Goal: Task Accomplishment & Management: Use online tool/utility

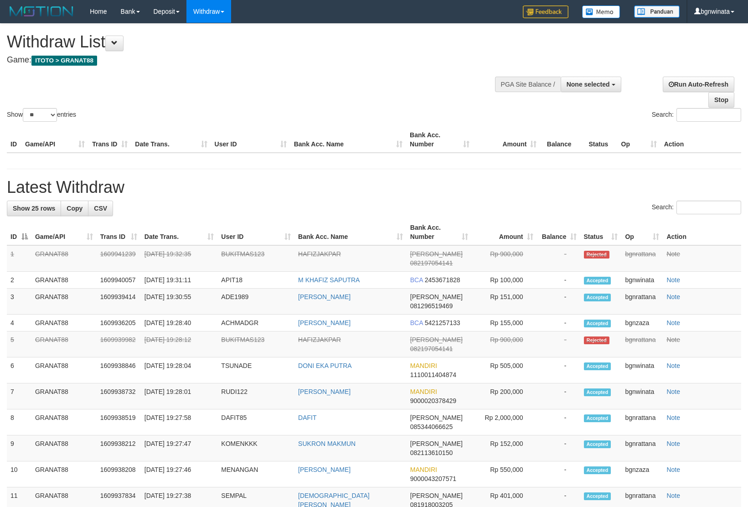
select select
select select "**"
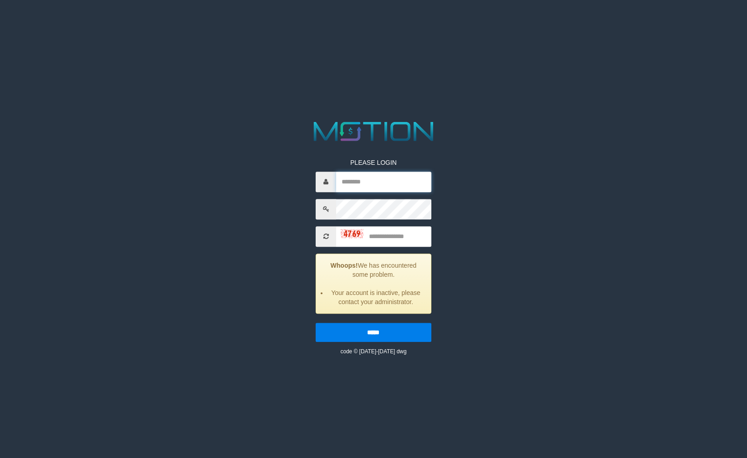
click at [374, 187] on input "text" at bounding box center [383, 182] width 95 height 21
type input "*********"
type input "****"
click at [316, 323] on input "*****" at bounding box center [373, 332] width 115 height 19
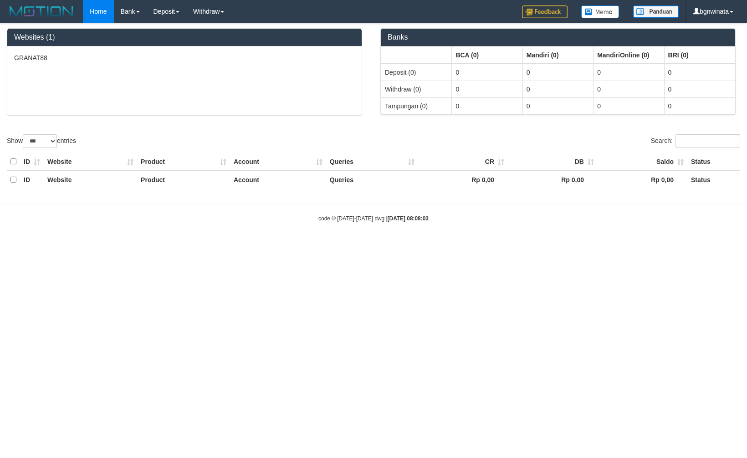
select select "***"
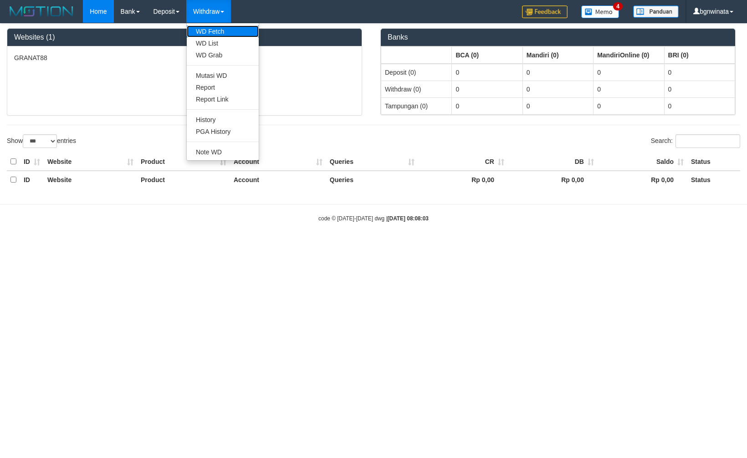
click at [213, 26] on link "WD Fetch" at bounding box center [223, 32] width 72 height 12
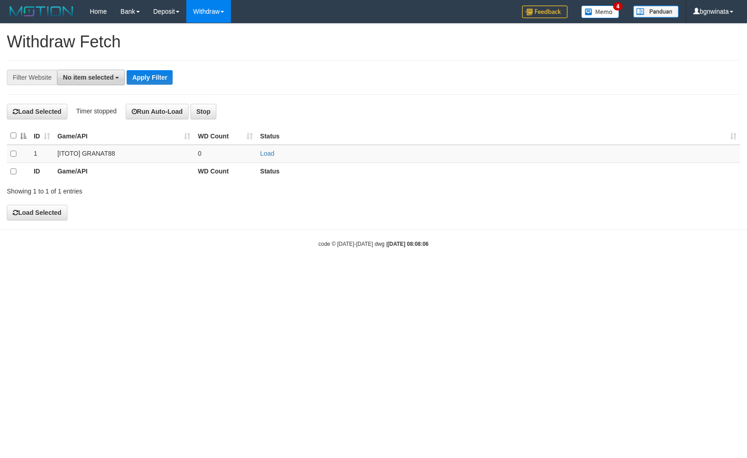
click at [102, 71] on button "No item selected" at bounding box center [91, 77] width 68 height 15
click at [87, 112] on label "SELECT ALL" at bounding box center [87, 112] width 61 height 13
select select "****"
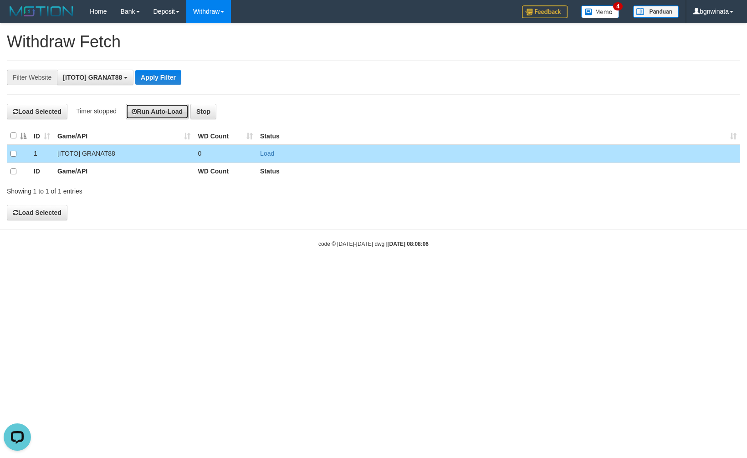
click at [167, 112] on button "Run Auto-Load" at bounding box center [157, 111] width 63 height 15
click at [421, 73] on div "**********" at bounding box center [311, 77] width 623 height 15
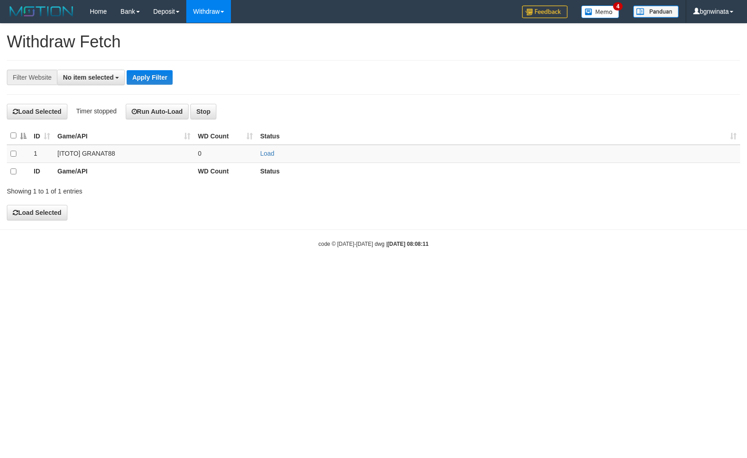
select select
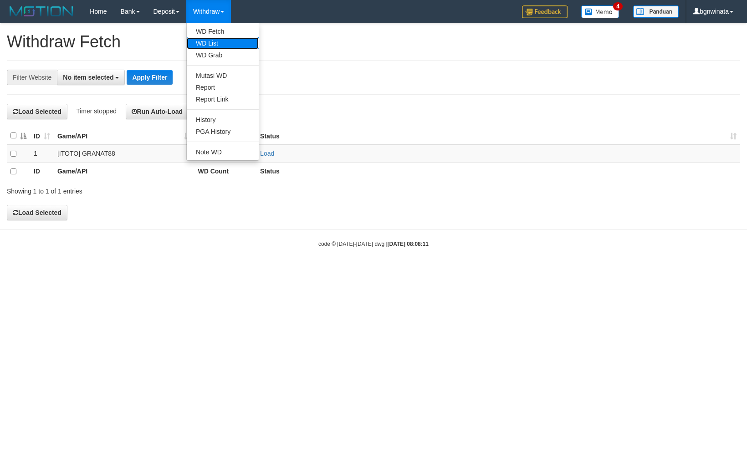
click at [212, 46] on link "WD List" at bounding box center [223, 43] width 72 height 12
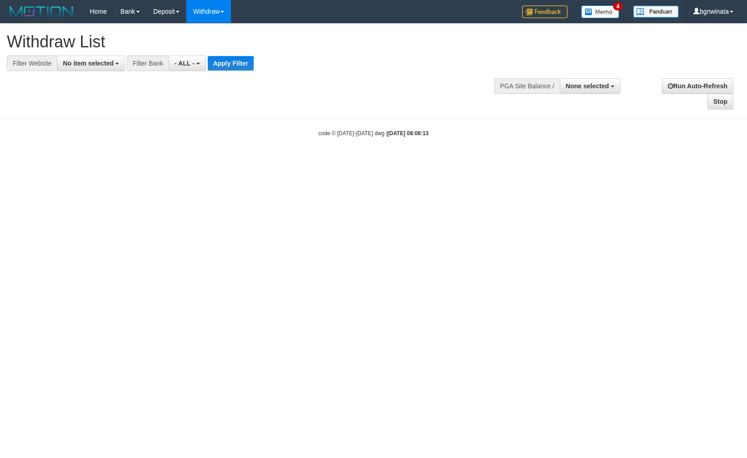
select select
click at [88, 58] on button "No item selected" at bounding box center [91, 63] width 68 height 15
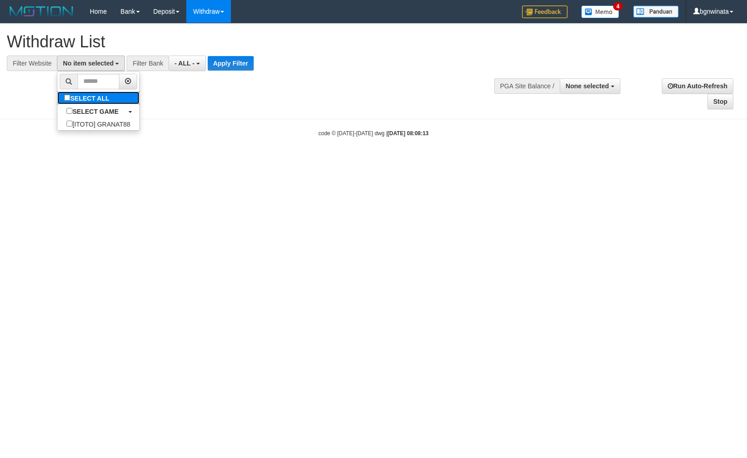
click at [87, 101] on label "SELECT ALL" at bounding box center [87, 98] width 61 height 13
select select "****"
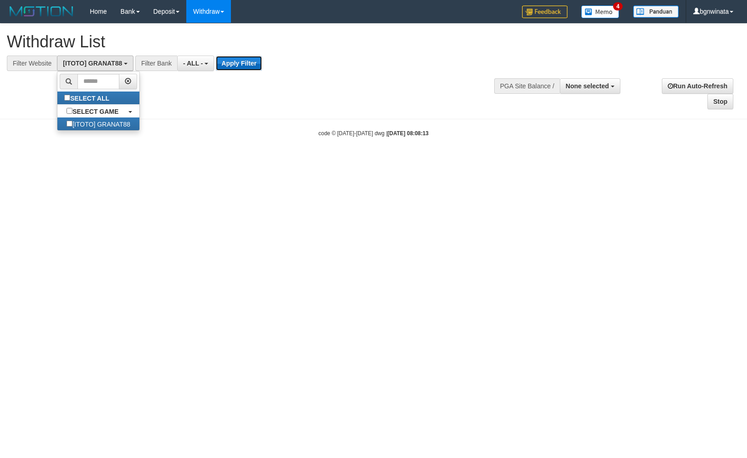
click at [248, 59] on button "Apply Filter" at bounding box center [239, 63] width 46 height 15
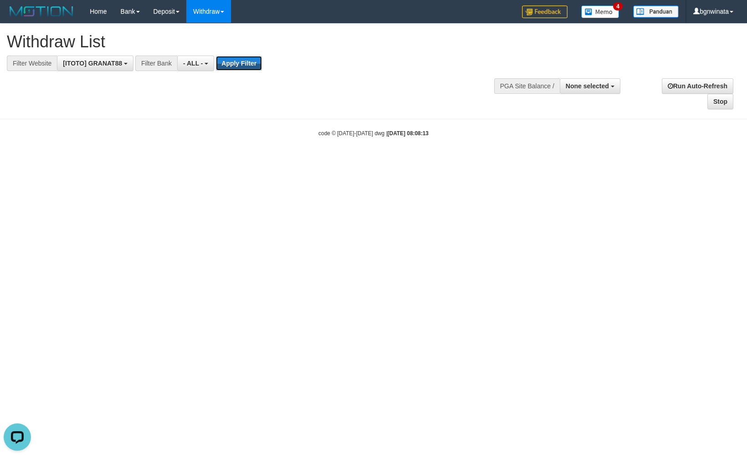
scroll to position [0, 0]
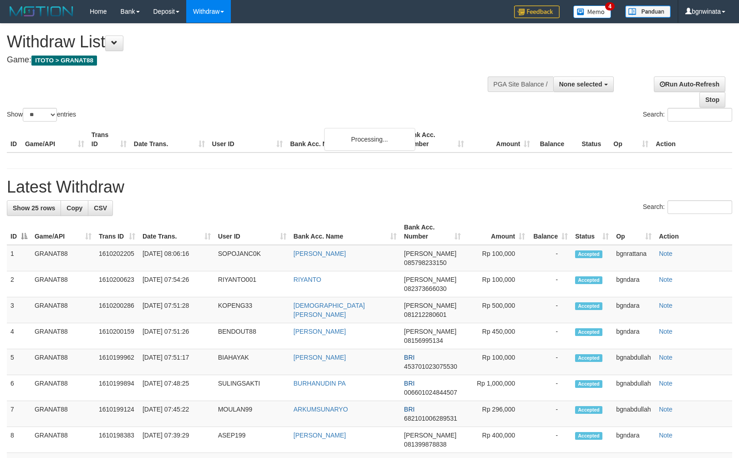
select select
select select "**"
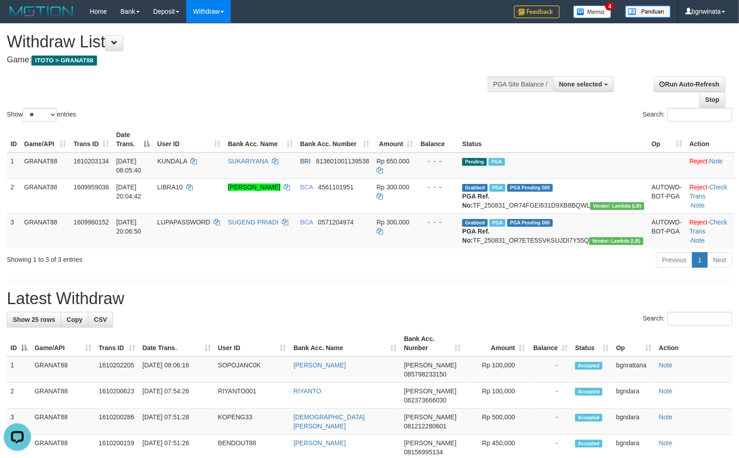
click at [343, 80] on div "Show ** ** ** *** entries Search:" at bounding box center [369, 74] width 739 height 100
drag, startPoint x: 276, startPoint y: 51, endPoint x: 263, endPoint y: 46, distance: 13.4
click at [275, 51] on h1 "Withdraw List" at bounding box center [245, 42] width 477 height 18
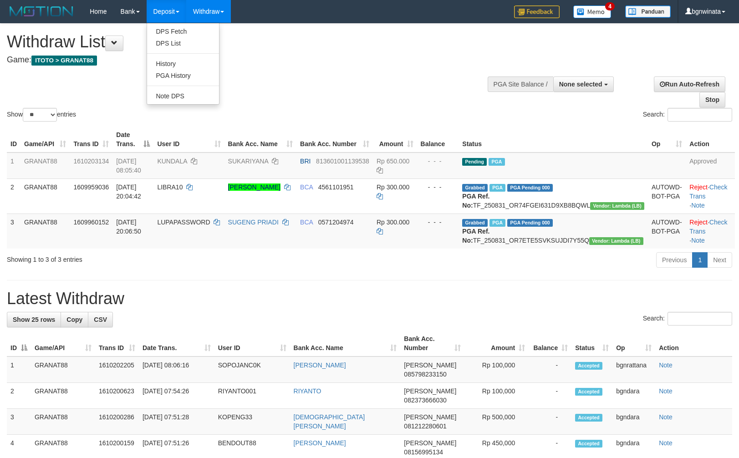
select select
select select "**"
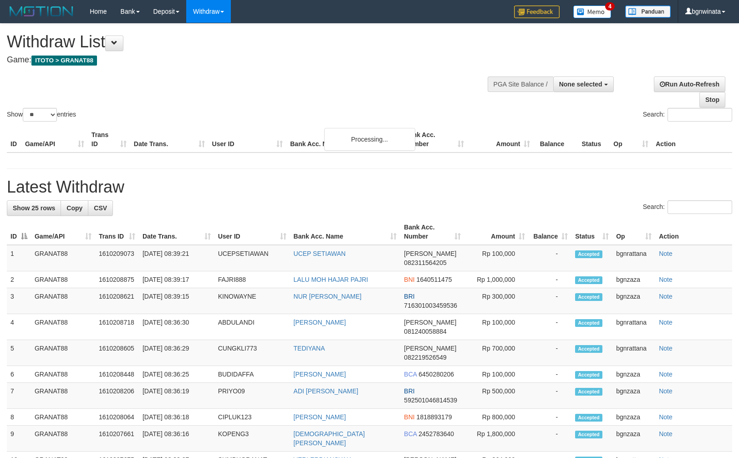
select select
select select "**"
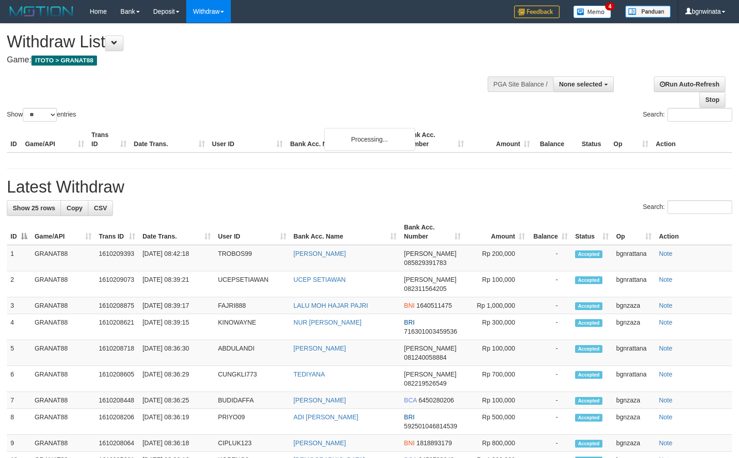
select select
select select "**"
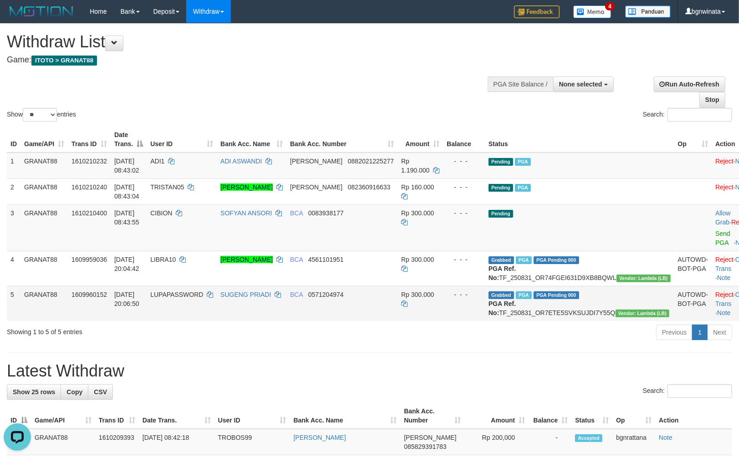
scroll to position [101, 0]
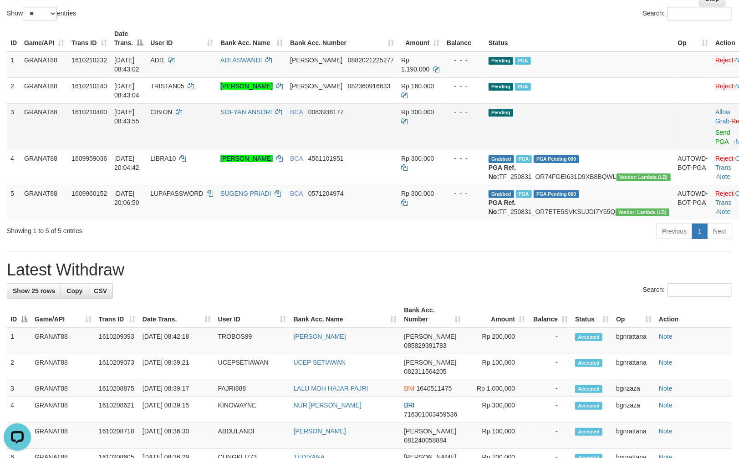
click at [193, 110] on td "CIBION" at bounding box center [182, 126] width 70 height 46
drag, startPoint x: 193, startPoint y: 110, endPoint x: 198, endPoint y: 110, distance: 5.0
click at [195, 110] on td "CIBION" at bounding box center [182, 126] width 70 height 46
copy span "CIBION"
click at [428, 108] on span "Rp 300.000" at bounding box center [417, 111] width 33 height 7
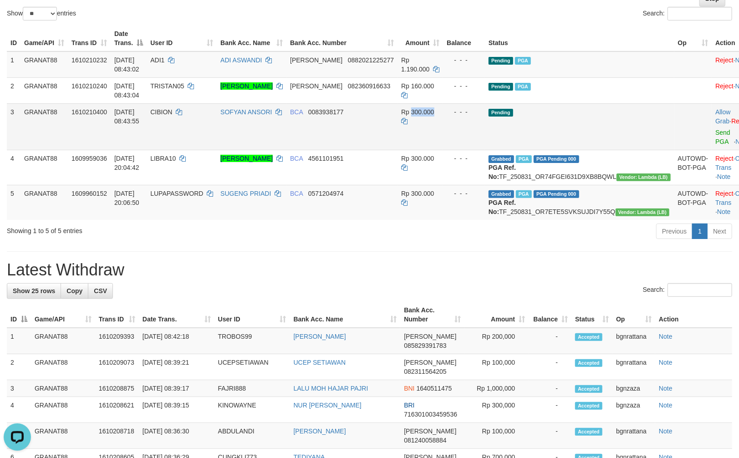
click at [431, 108] on span "Rp 300.000" at bounding box center [417, 111] width 33 height 7
copy span "300.000"
click at [716, 126] on div at bounding box center [735, 127] width 38 height 2
click at [716, 129] on link "Send PGA" at bounding box center [723, 137] width 15 height 16
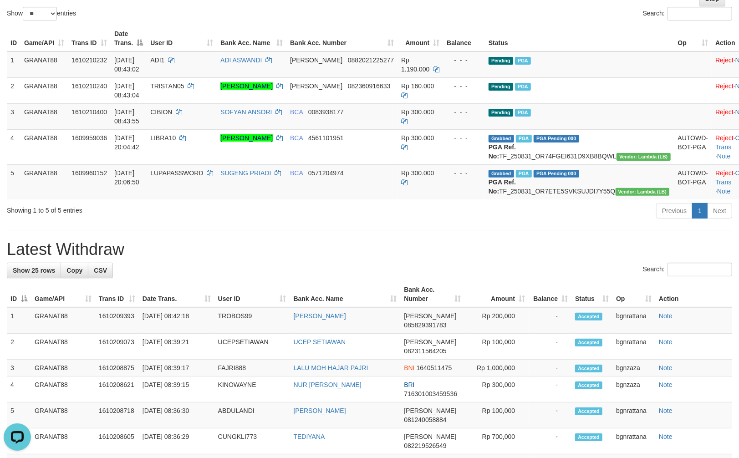
click at [446, 216] on div "Previous 1 Next" at bounding box center [524, 212] width 418 height 20
click at [609, 259] on h1 "Latest Withdraw" at bounding box center [370, 250] width 726 height 18
click at [217, 200] on td "LUPAPASSWORD" at bounding box center [182, 181] width 70 height 35
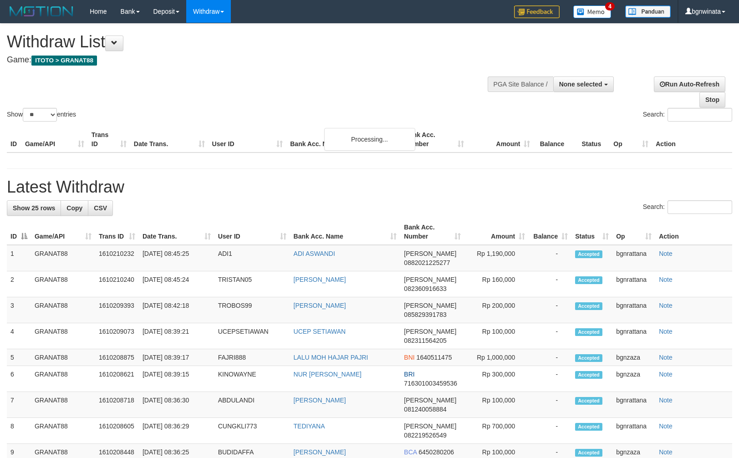
select select
select select "**"
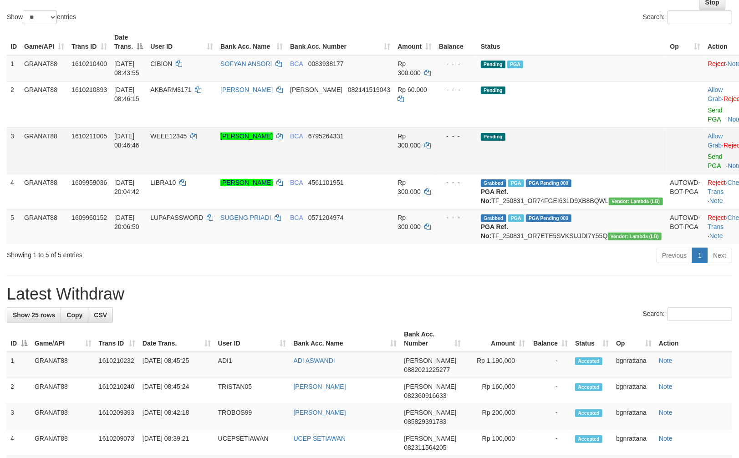
click at [199, 132] on td "WEEE12345" at bounding box center [182, 151] width 70 height 46
drag, startPoint x: 199, startPoint y: 132, endPoint x: 205, endPoint y: 130, distance: 6.6
click at [205, 130] on td "WEEE12345" at bounding box center [182, 151] width 70 height 46
copy span "WEEE12345"
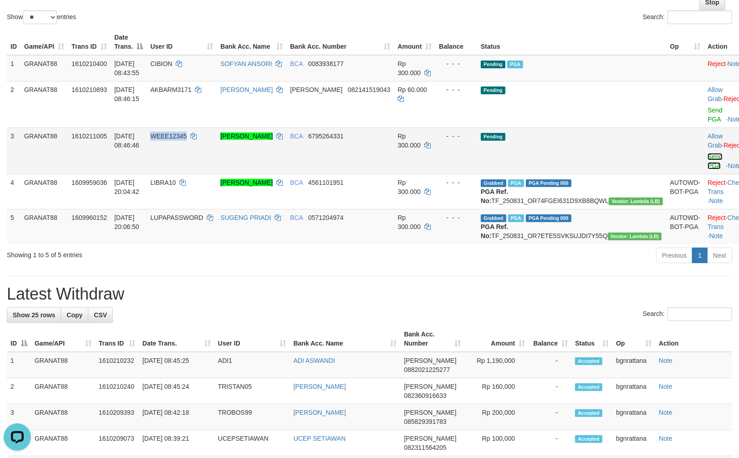
click at [708, 153] on link "Send PGA" at bounding box center [715, 161] width 15 height 16
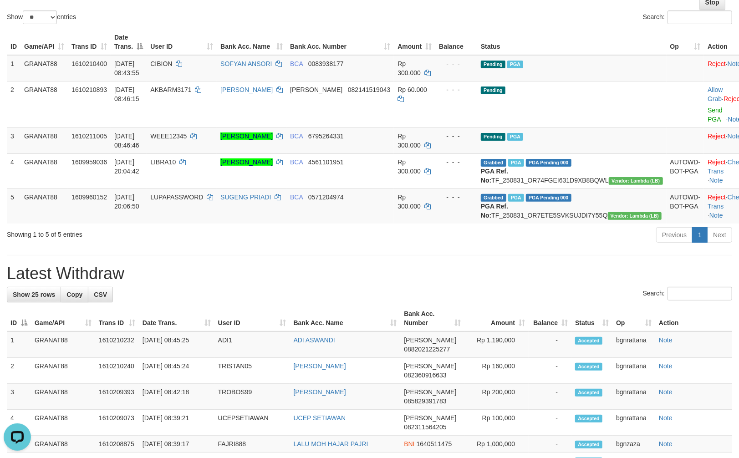
click at [404, 258] on div "**********" at bounding box center [369, 461] width 739 height 1070
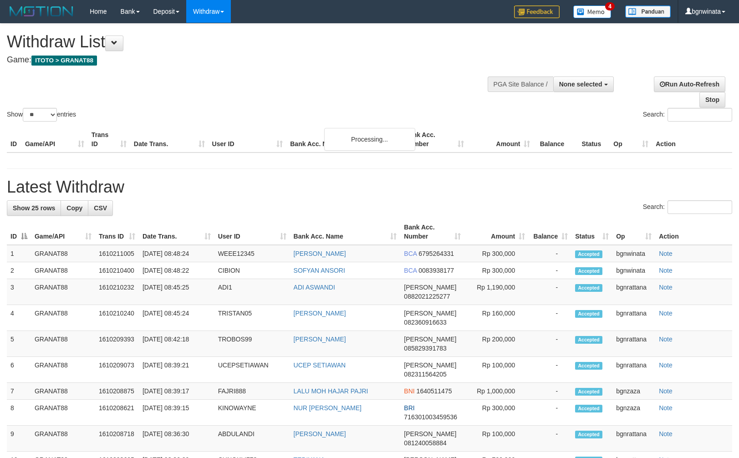
select select
select select "**"
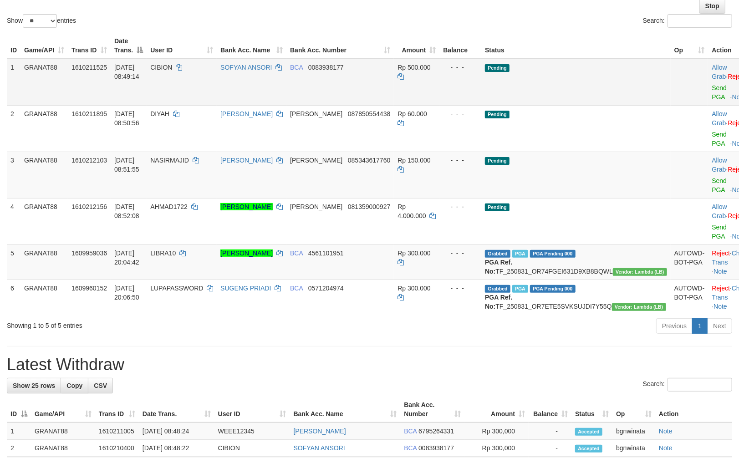
click at [191, 70] on td "CIBION" at bounding box center [182, 82] width 70 height 47
drag, startPoint x: 191, startPoint y: 70, endPoint x: 201, endPoint y: 67, distance: 10.5
click at [201, 67] on td "CIBION" at bounding box center [182, 82] width 70 height 47
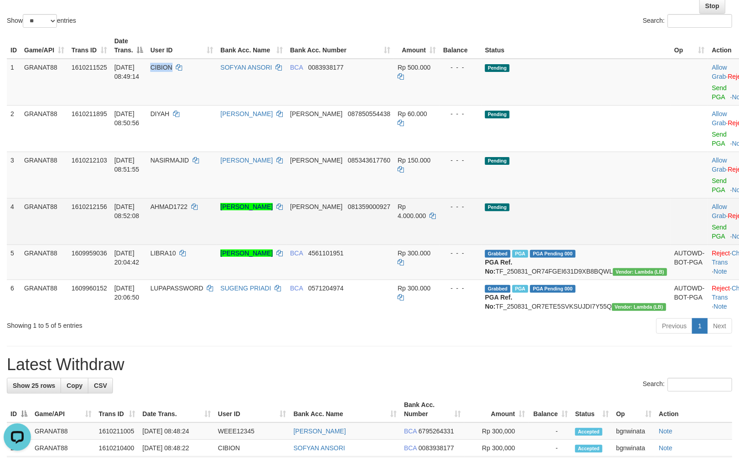
scroll to position [0, 0]
copy span "CIBION"
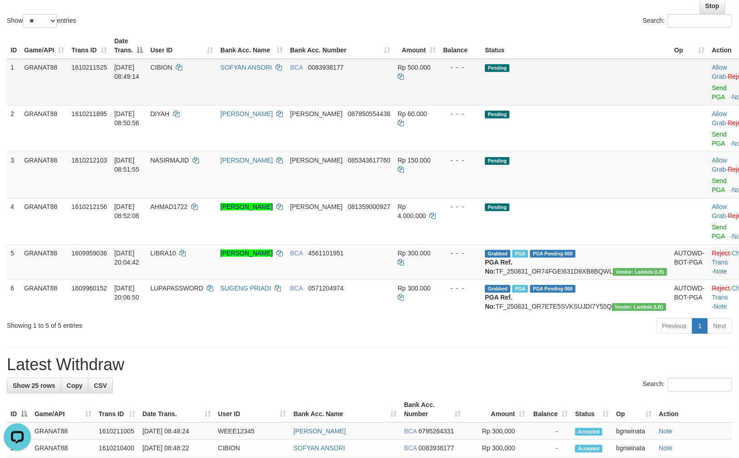
click at [436, 70] on td "Rp 500.000" at bounding box center [417, 82] width 46 height 47
drag, startPoint x: 436, startPoint y: 70, endPoint x: 429, endPoint y: 71, distance: 7.9
click at [429, 71] on td "Rp 500.000" at bounding box center [417, 82] width 46 height 47
copy span "500.000"
click at [712, 88] on link "Send PGA" at bounding box center [719, 92] width 15 height 16
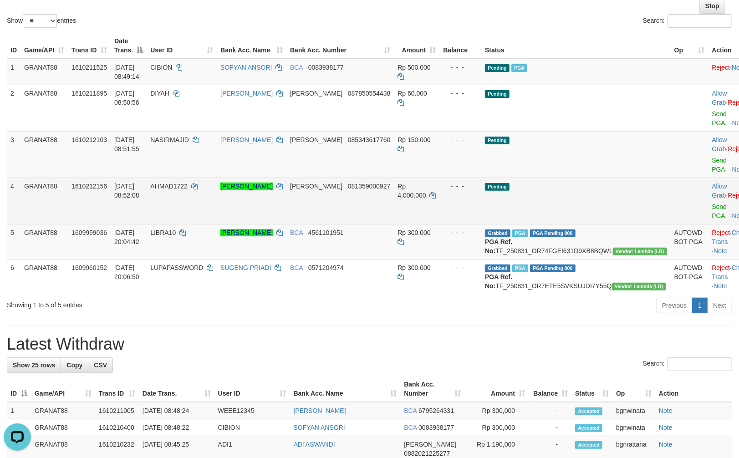
click at [578, 178] on td "Pending" at bounding box center [577, 201] width 190 height 46
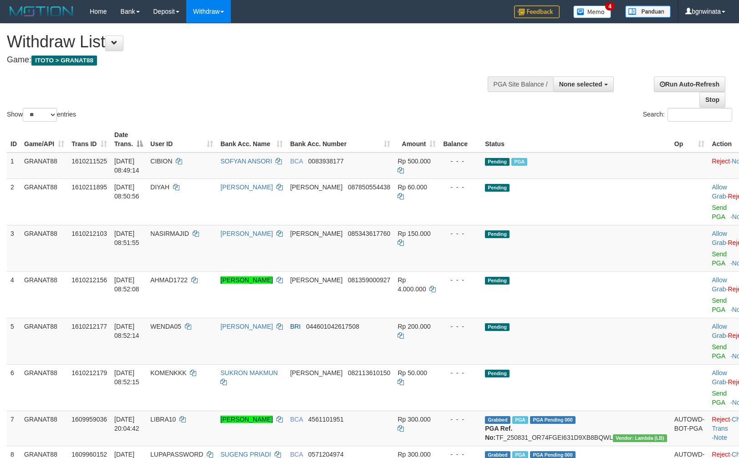
select select
select select "**"
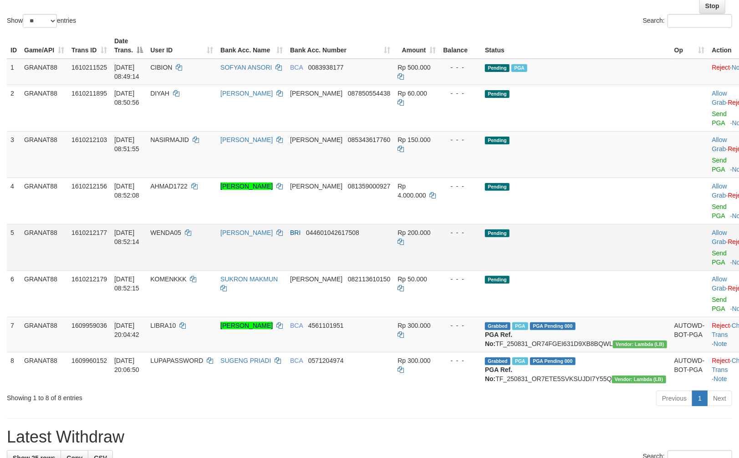
click at [181, 224] on td "WENDA05" at bounding box center [182, 247] width 70 height 46
drag, startPoint x: 181, startPoint y: 199, endPoint x: 190, endPoint y: 198, distance: 8.3
click at [190, 224] on td "WENDA05" at bounding box center [182, 247] width 70 height 46
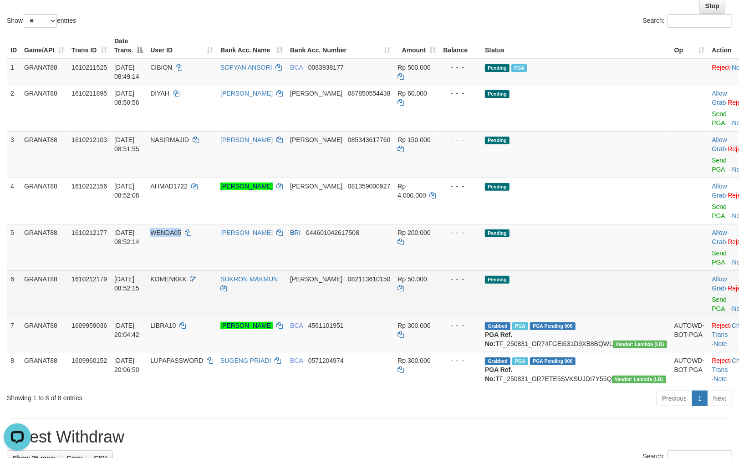
scroll to position [0, 0]
copy span "WENDA05"
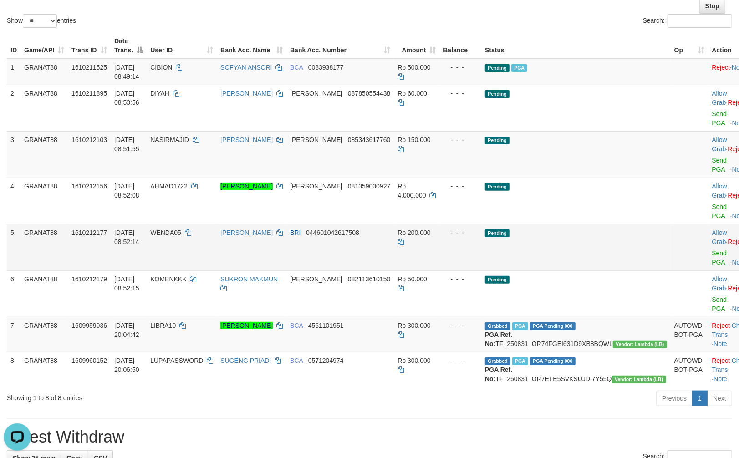
click at [430, 229] on span "Rp 200.000" at bounding box center [414, 232] width 33 height 7
drag, startPoint x: 430, startPoint y: 195, endPoint x: 479, endPoint y: 200, distance: 49.5
click at [431, 229] on span "Rp 200.000" at bounding box center [414, 232] width 33 height 7
copy span "200.000"
click at [712, 250] on link "Send PGA" at bounding box center [719, 258] width 15 height 16
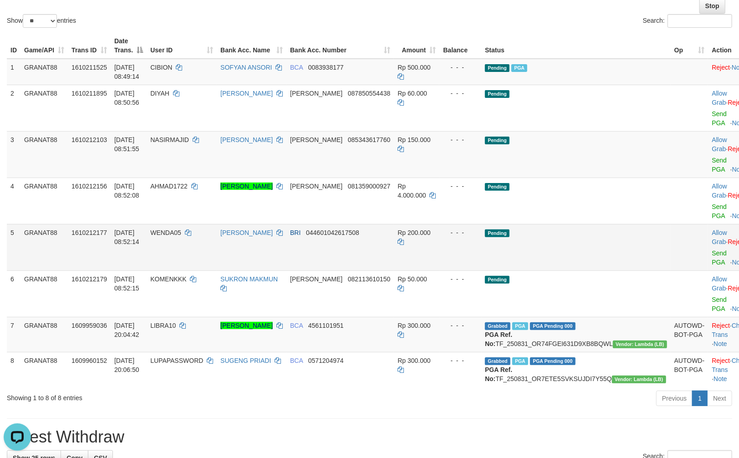
click at [478, 228] on div "- - -" at bounding box center [460, 232] width 35 height 9
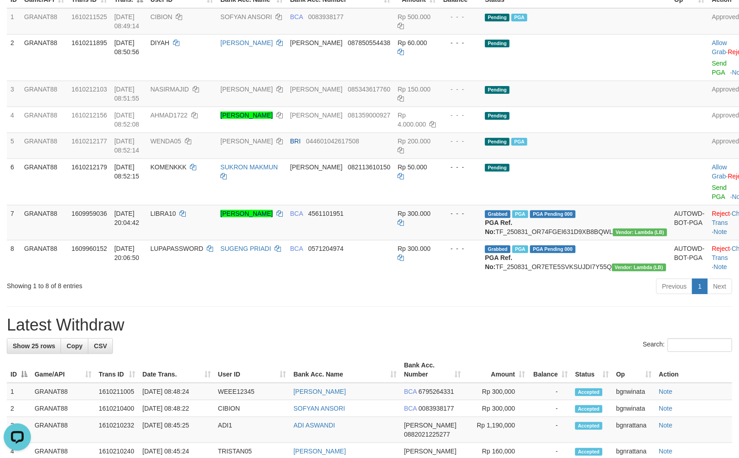
scroll to position [246, 0]
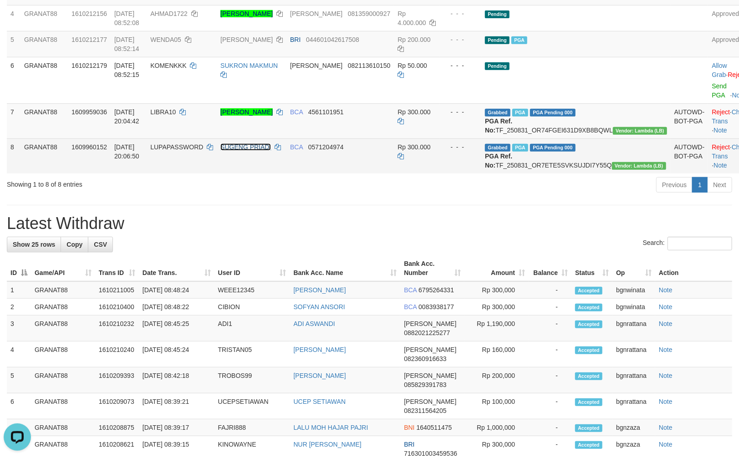
click at [271, 144] on link "SUGENG PRIADI" at bounding box center [245, 147] width 51 height 7
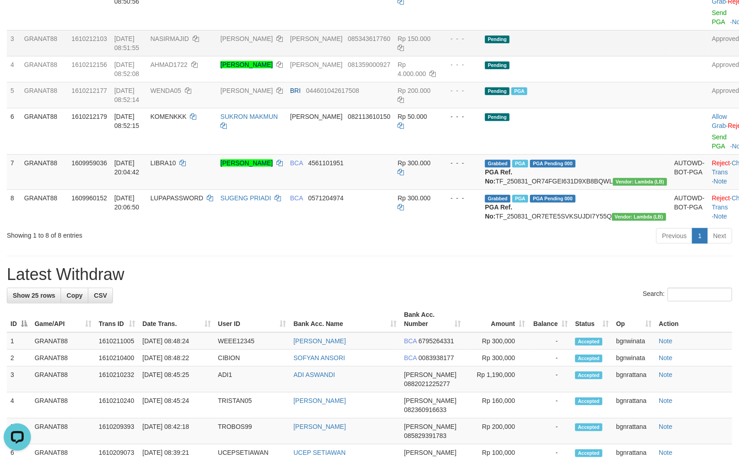
scroll to position [94, 0]
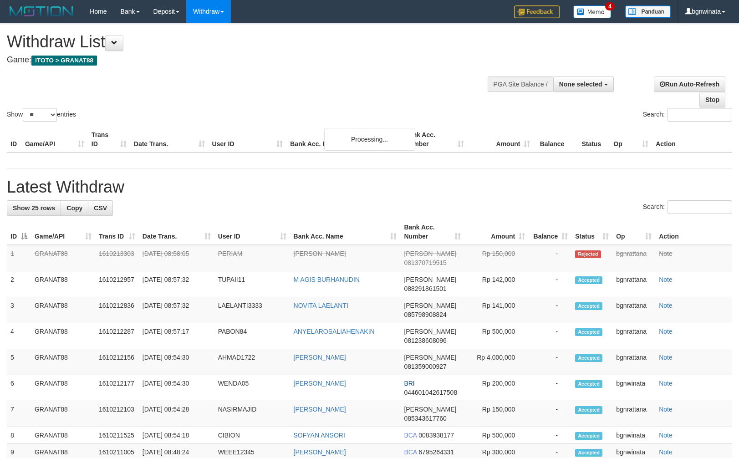
select select
select select "**"
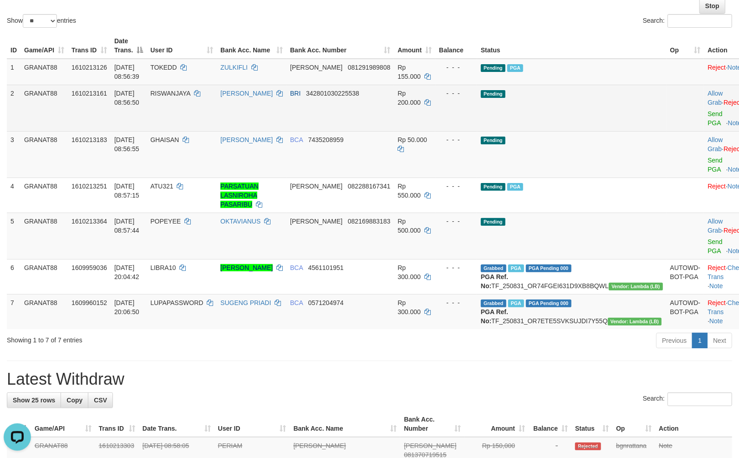
click at [180, 92] on td "RISWANJAYA" at bounding box center [182, 108] width 70 height 46
drag, startPoint x: 182, startPoint y: 92, endPoint x: 191, endPoint y: 94, distance: 9.4
click at [188, 93] on td "RISWANJAYA" at bounding box center [182, 108] width 70 height 46
copy span "R"
click at [192, 94] on td "RISWANJAYA" at bounding box center [182, 108] width 70 height 46
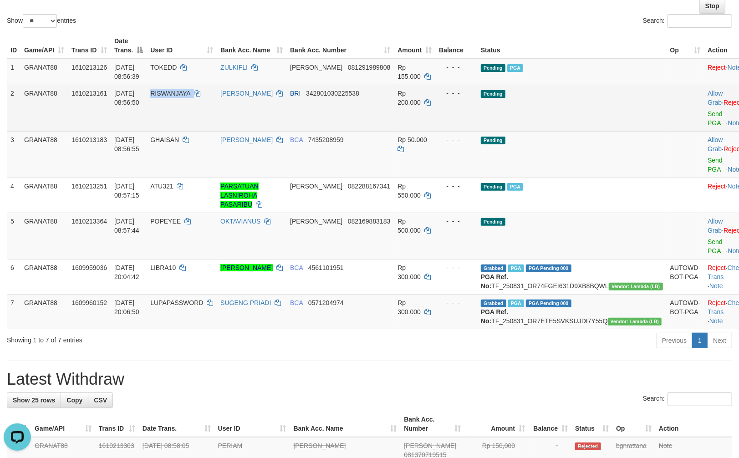
copy td "RISWANJAYA"
drag, startPoint x: 192, startPoint y: 94, endPoint x: 196, endPoint y: 93, distance: 4.6
click at [196, 93] on td "RISWANJAYA" at bounding box center [182, 108] width 70 height 46
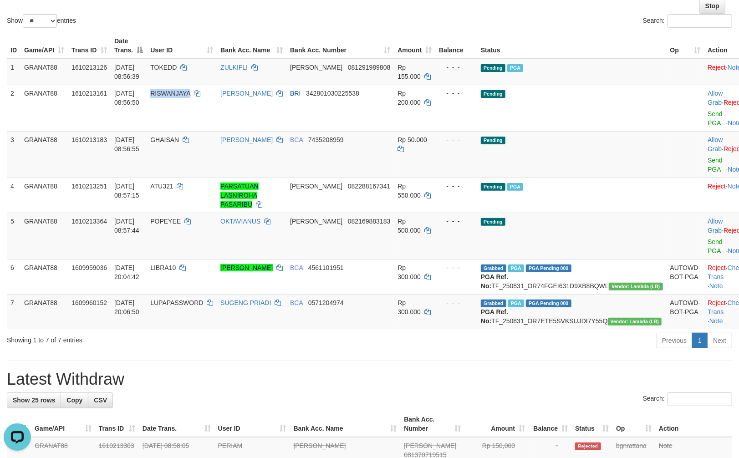
copy span "RISWANJAYA"
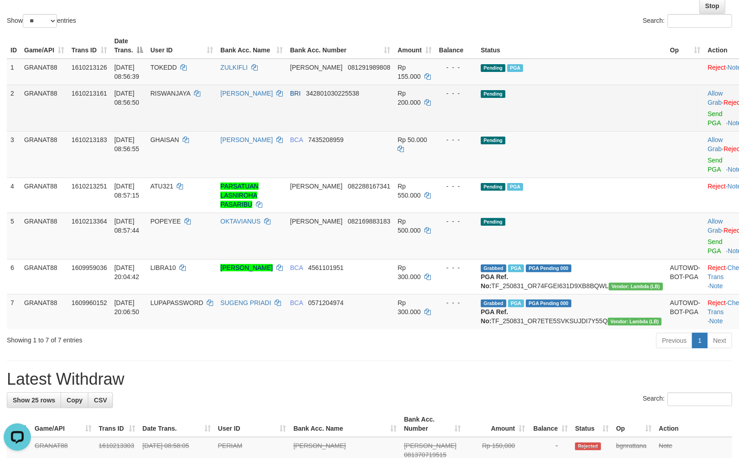
click at [436, 85] on td "Rp 200.000" at bounding box center [414, 108] width 41 height 46
copy span "200.000"
drag, startPoint x: 436, startPoint y: 78, endPoint x: 461, endPoint y: 82, distance: 26.2
click at [436, 85] on td "Rp 200.000" at bounding box center [414, 108] width 41 height 46
click at [708, 110] on link "Send PGA" at bounding box center [715, 118] width 15 height 16
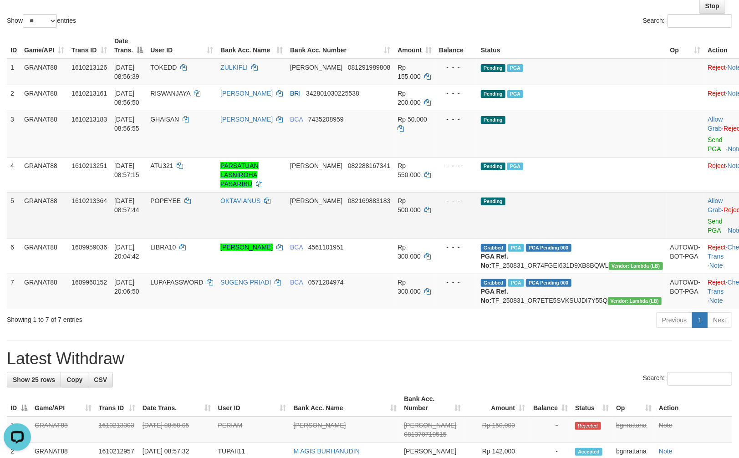
click at [554, 199] on td "Pending" at bounding box center [572, 215] width 190 height 46
